Goal: Task Accomplishment & Management: Manage account settings

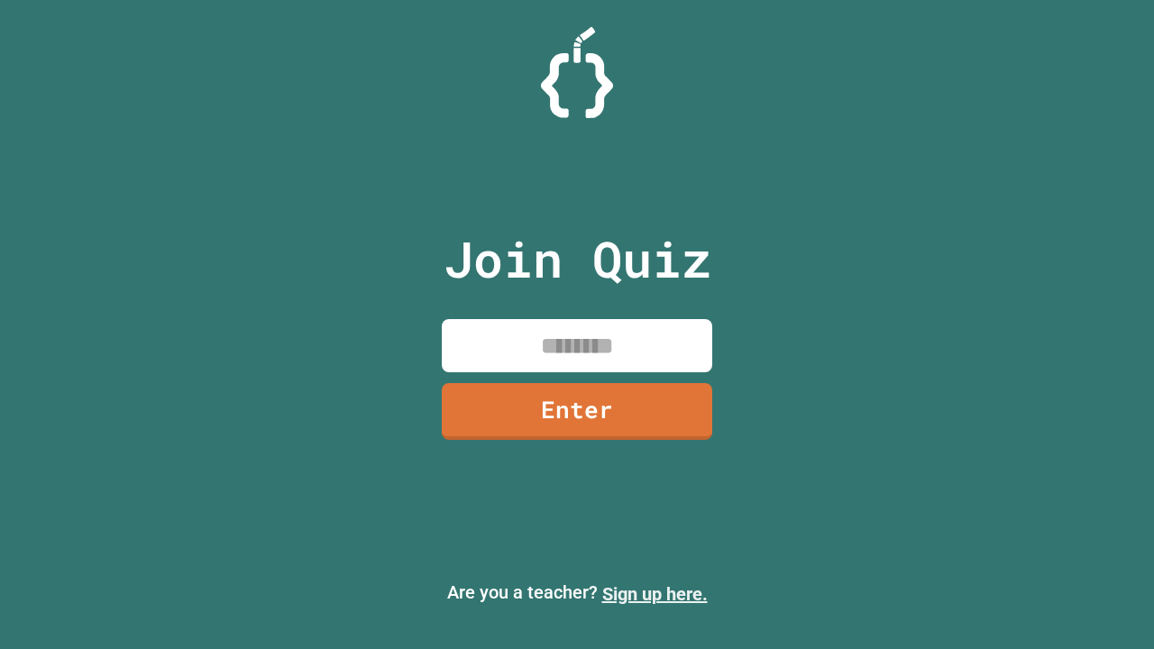
click at [654, 594] on link "Sign up here." at bounding box center [654, 594] width 105 height 22
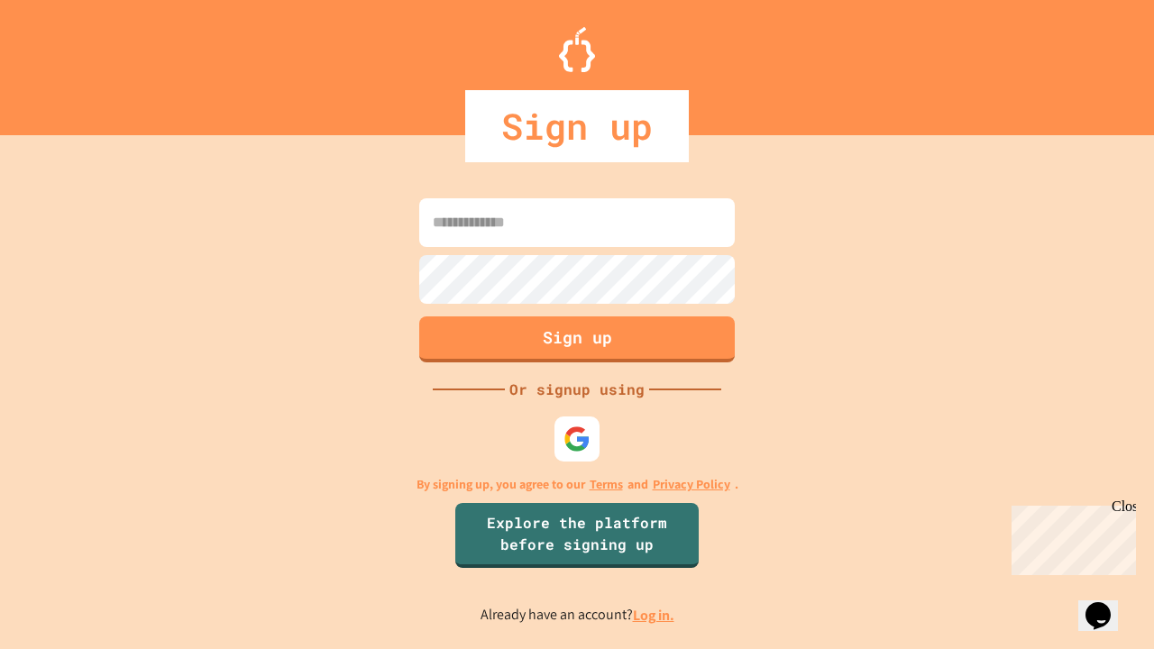
click at [654, 615] on link "Log in." at bounding box center [653, 615] width 41 height 19
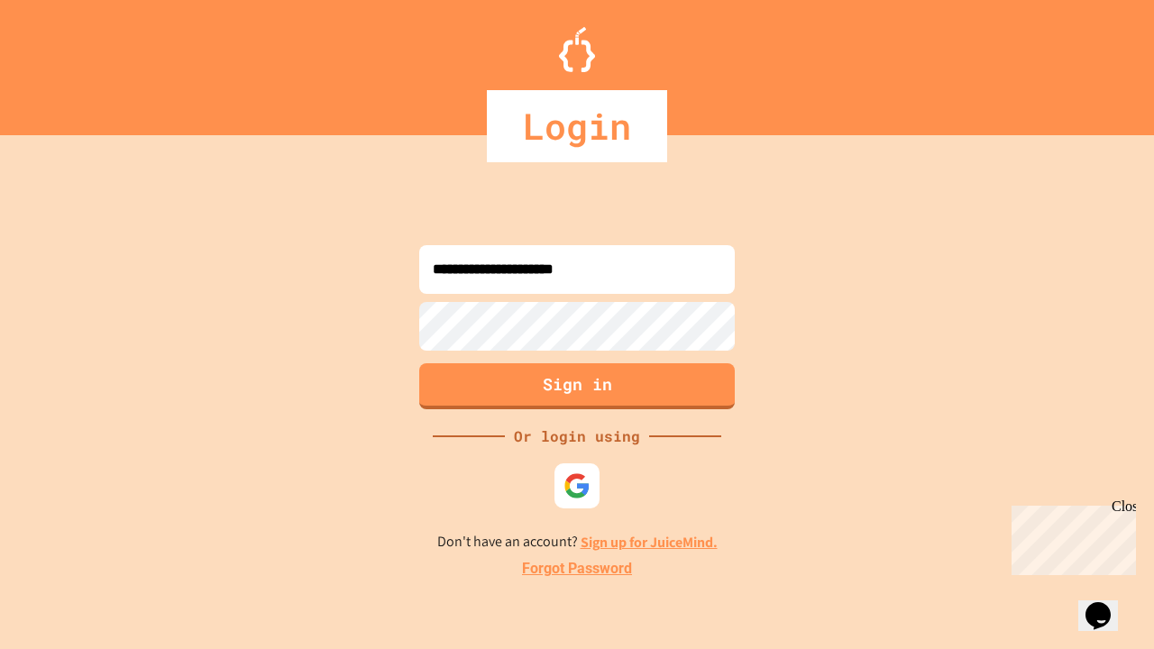
type input "**********"
